Goal: Transaction & Acquisition: Book appointment/travel/reservation

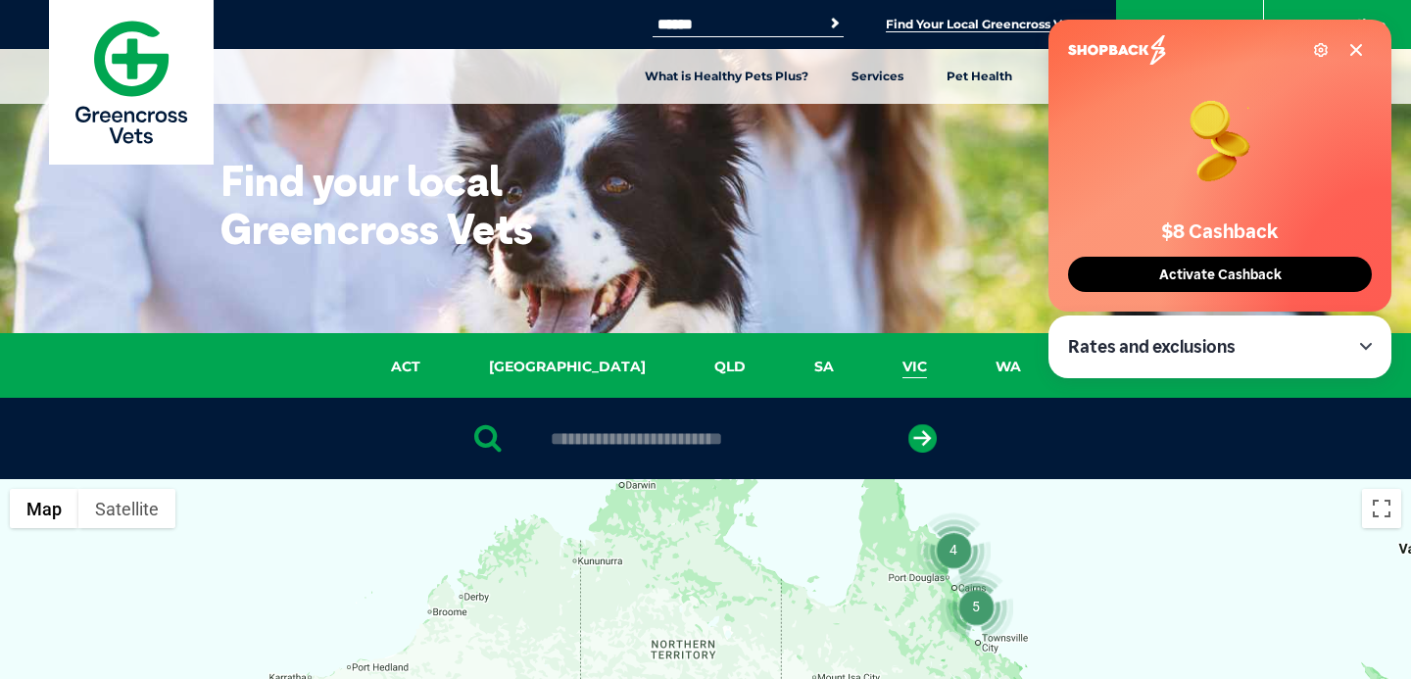
click at [868, 367] on link "VIC" at bounding box center [914, 367] width 93 height 23
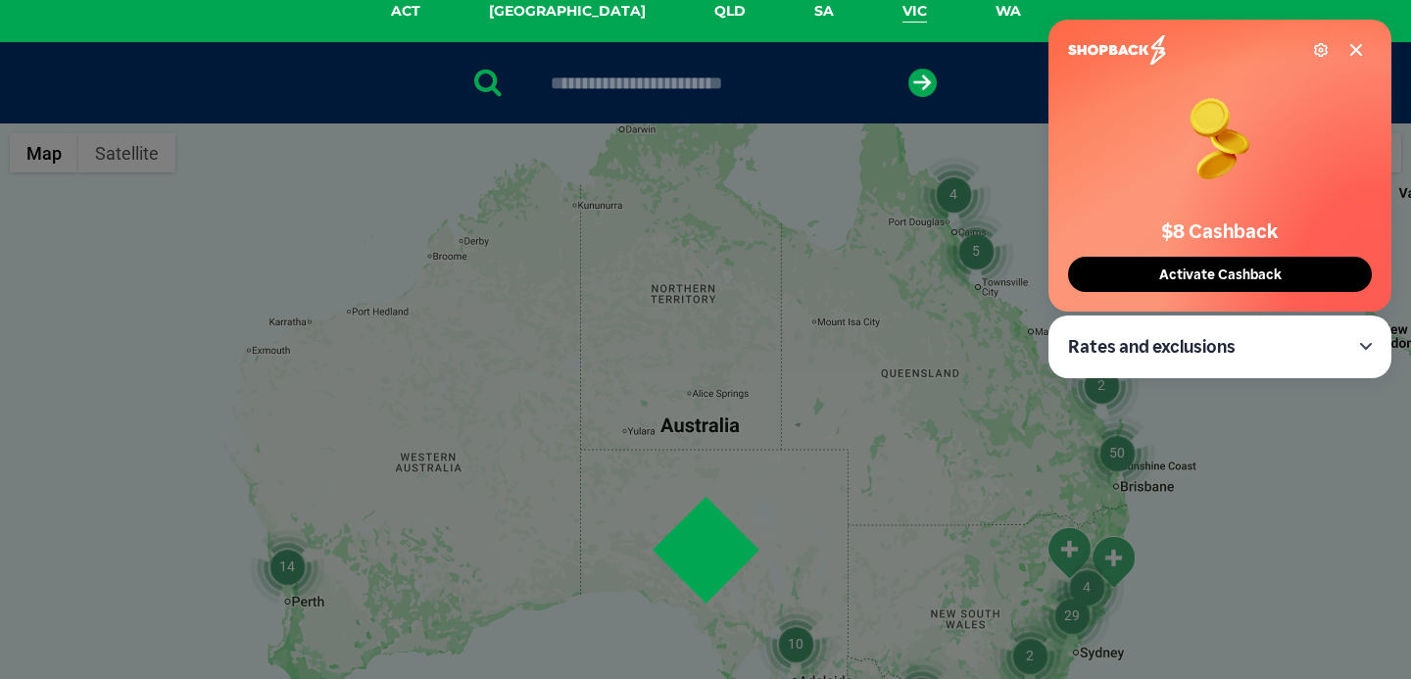
scroll to position [449, 0]
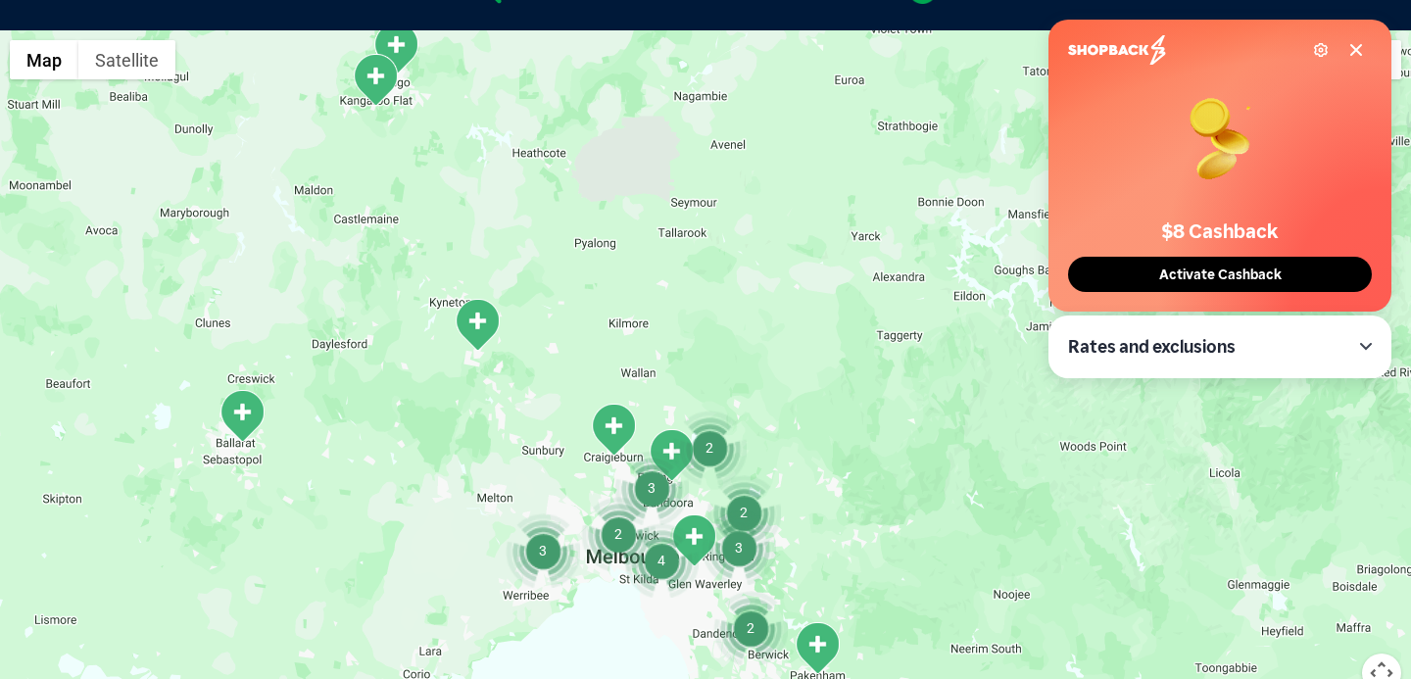
click at [666, 560] on img "4" at bounding box center [661, 560] width 74 height 74
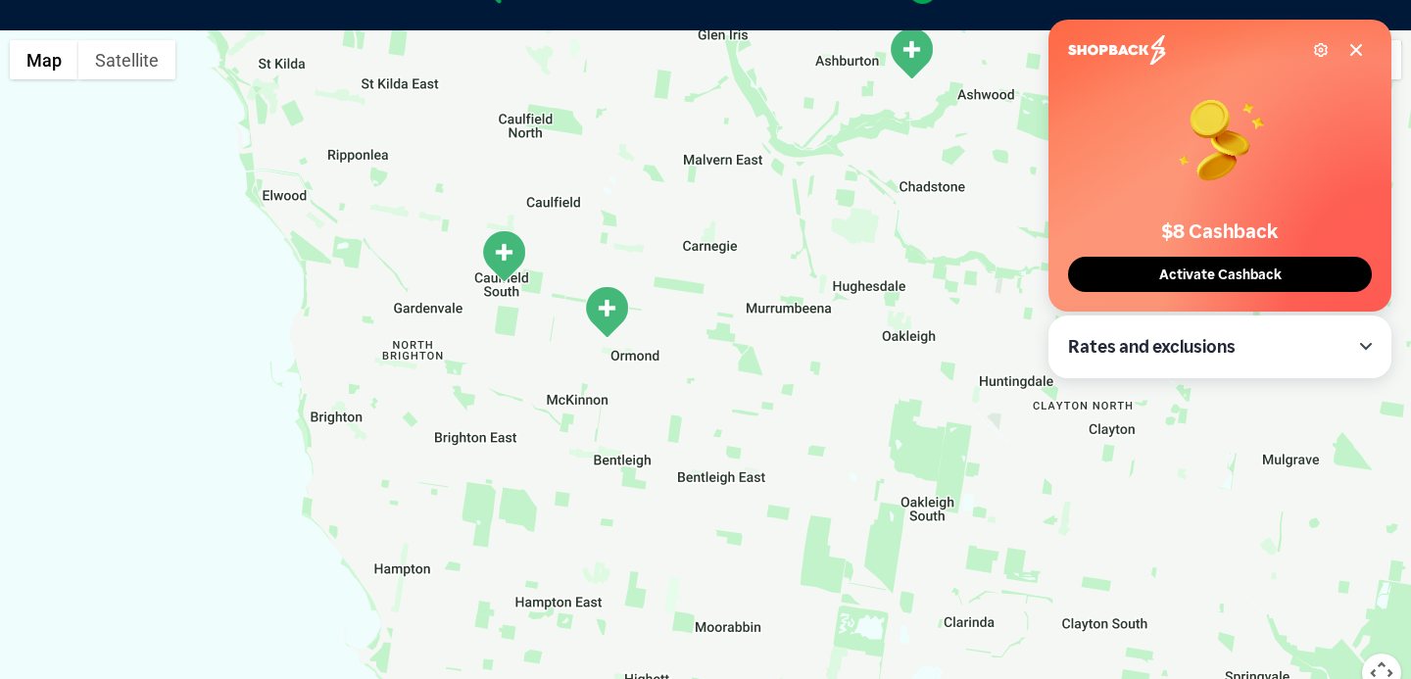
click at [509, 256] on img "Caulfield South" at bounding box center [503, 256] width 49 height 54
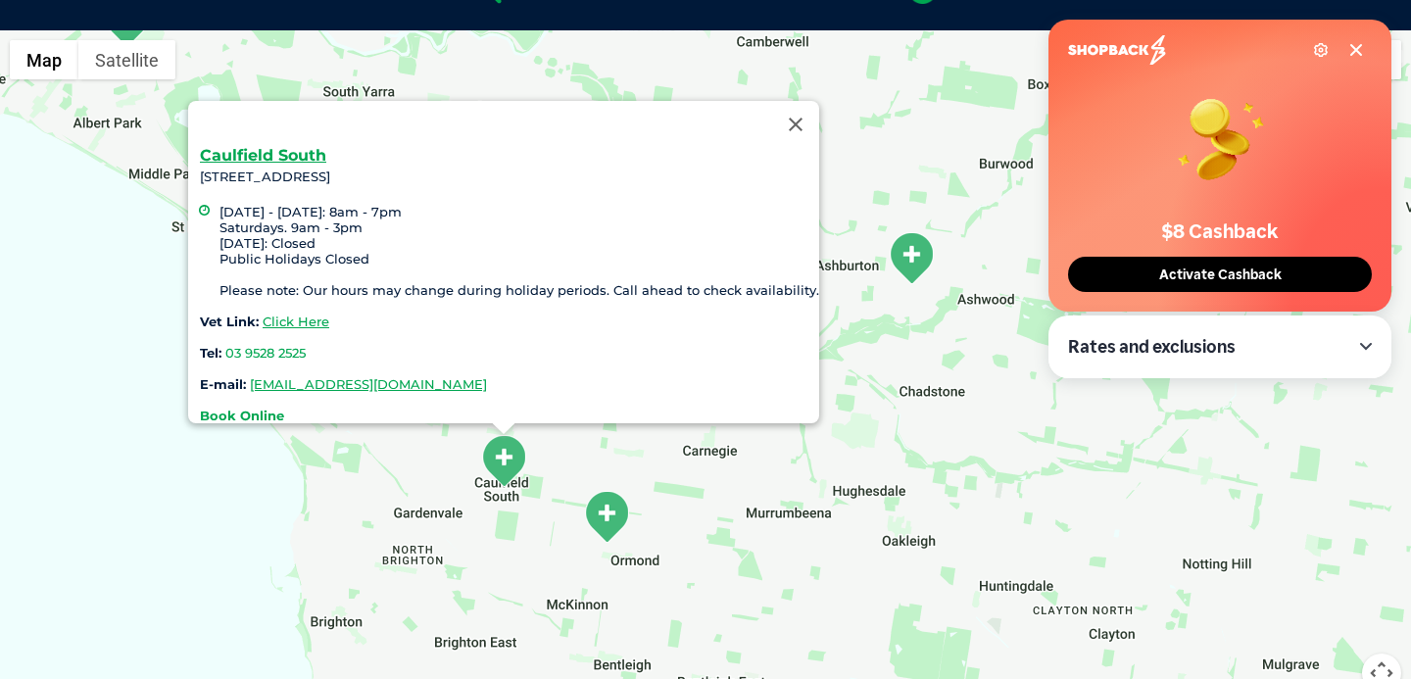
click at [265, 408] on strong "Book Online" at bounding box center [242, 416] width 84 height 16
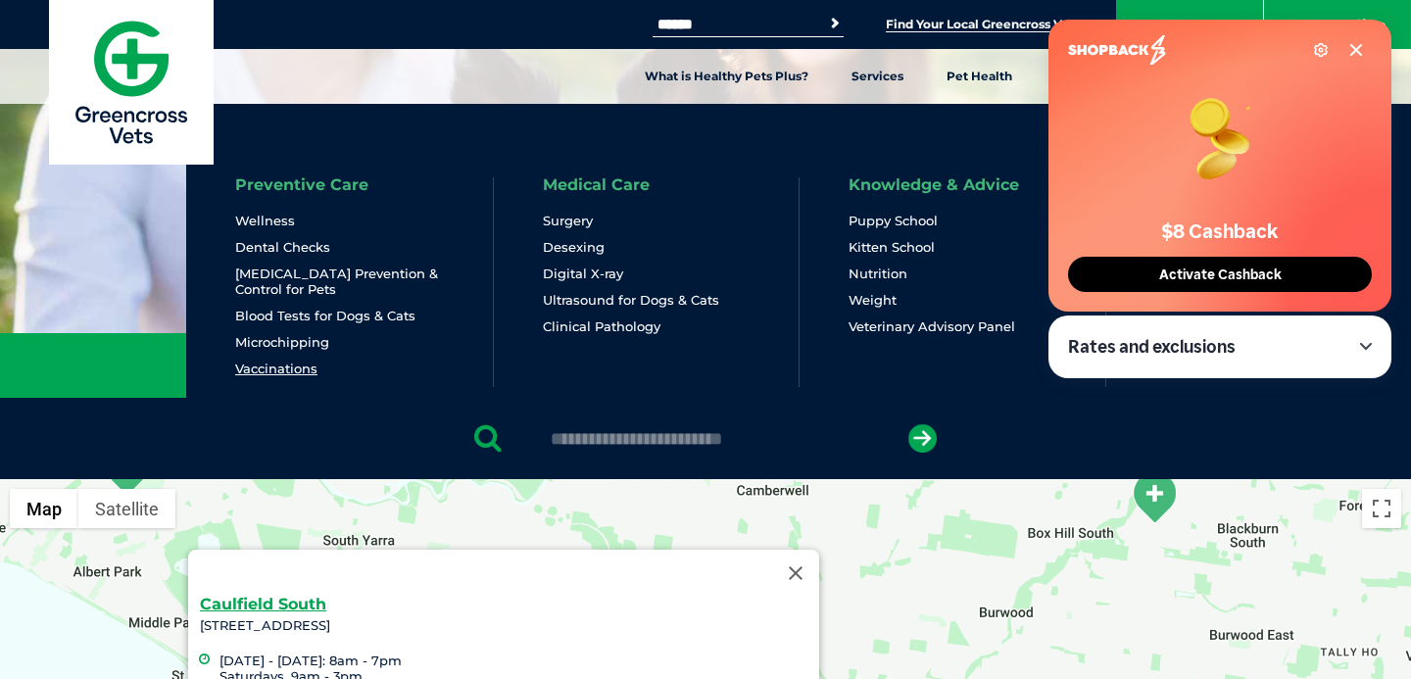
click at [285, 372] on link "Vaccinations" at bounding box center [276, 369] width 82 height 17
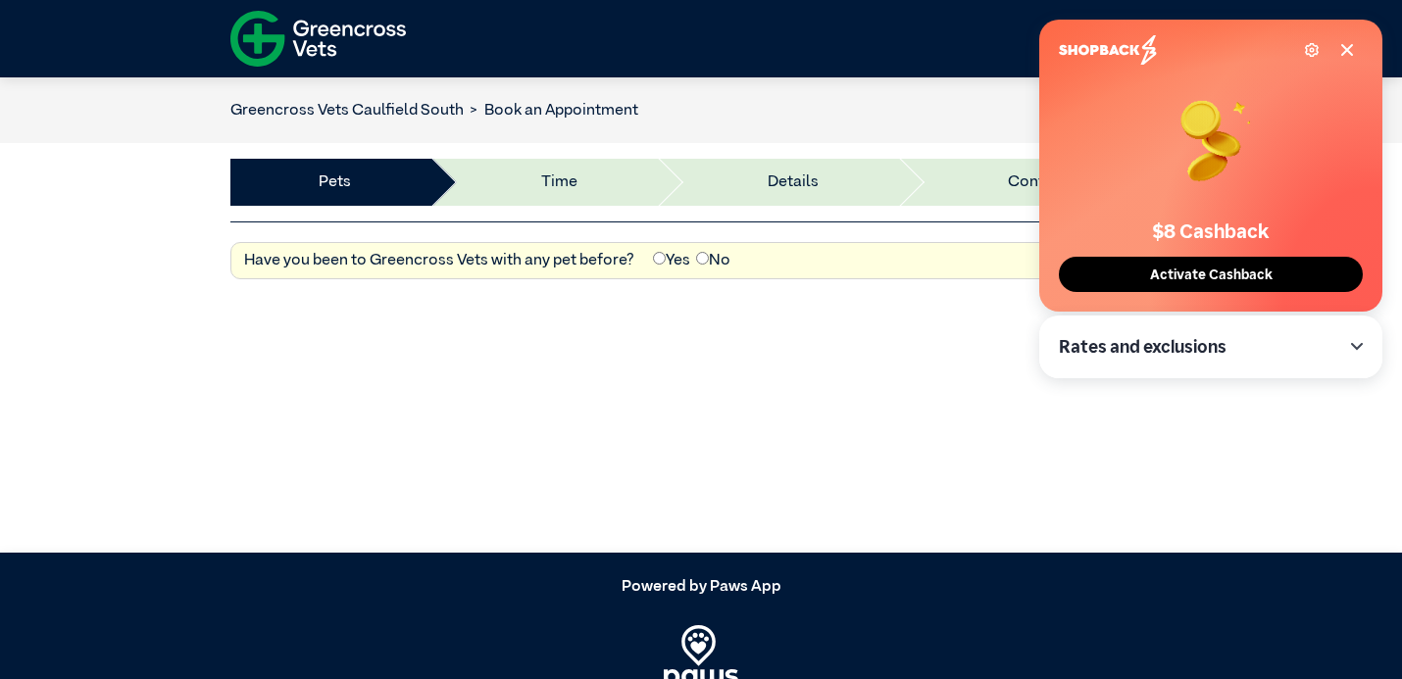
click at [1350, 49] on icon at bounding box center [1347, 50] width 16 height 16
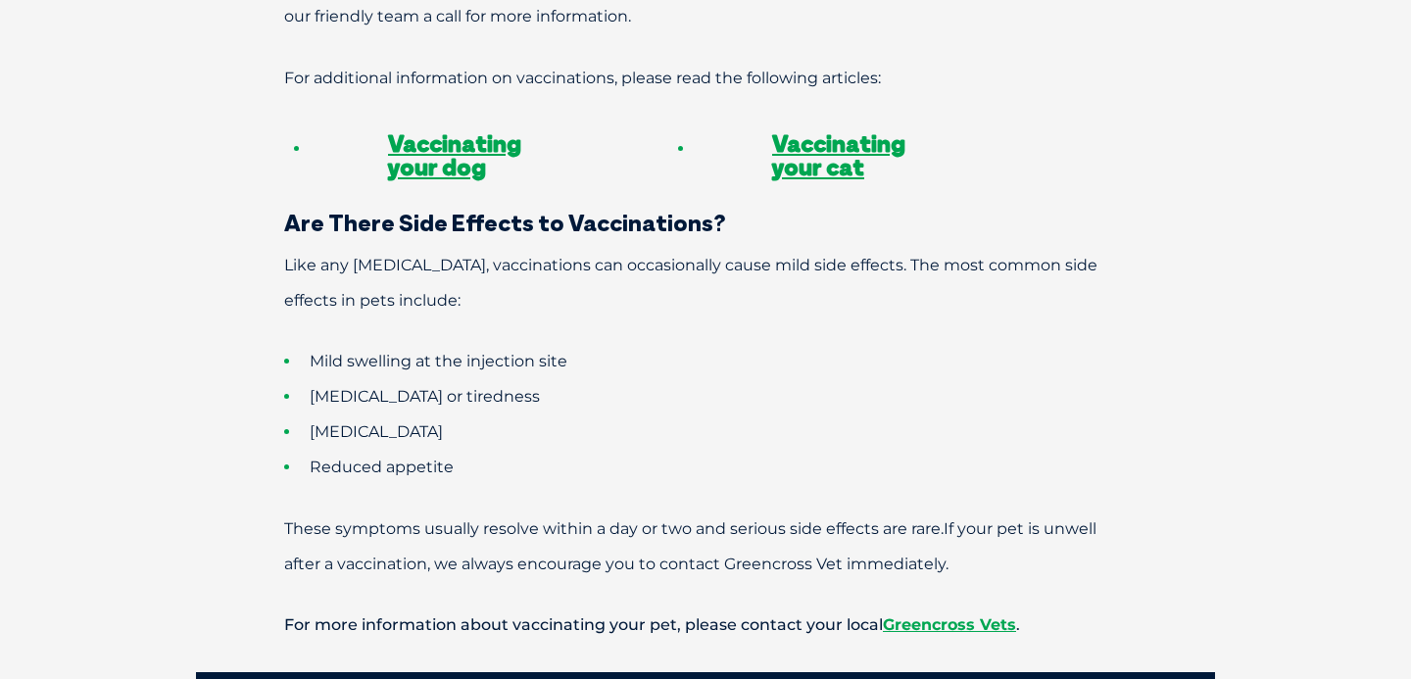
scroll to position [1717, 0]
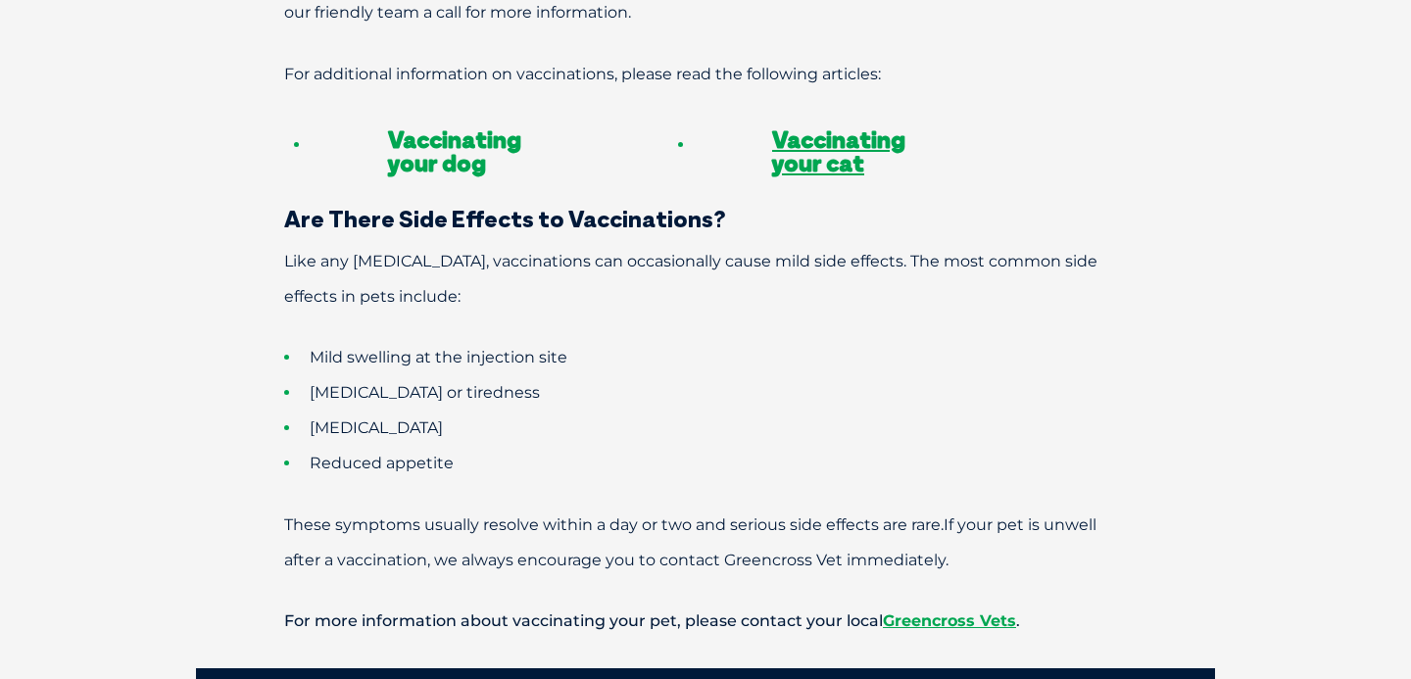
click at [455, 124] on link "Vaccinating your dog" at bounding box center [454, 150] width 133 height 53
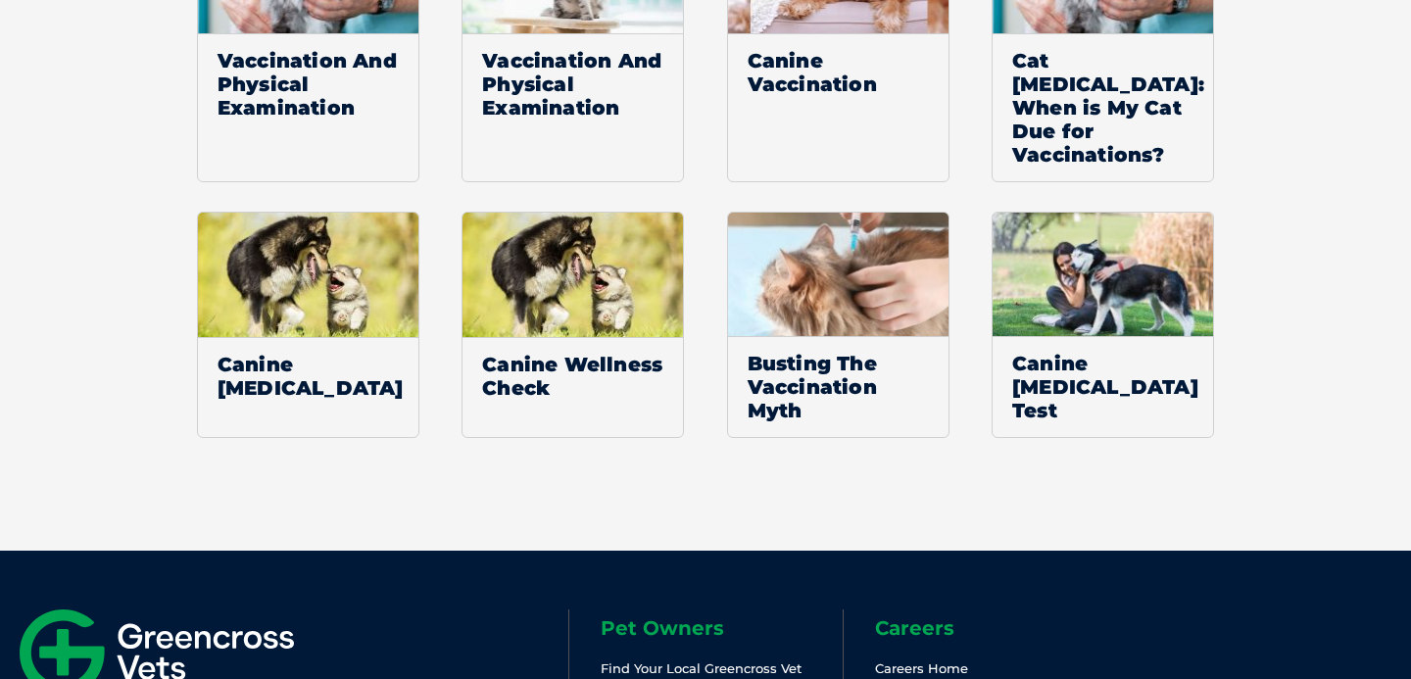
scroll to position [3729, 0]
